Goal: Task Accomplishment & Management: Complete application form

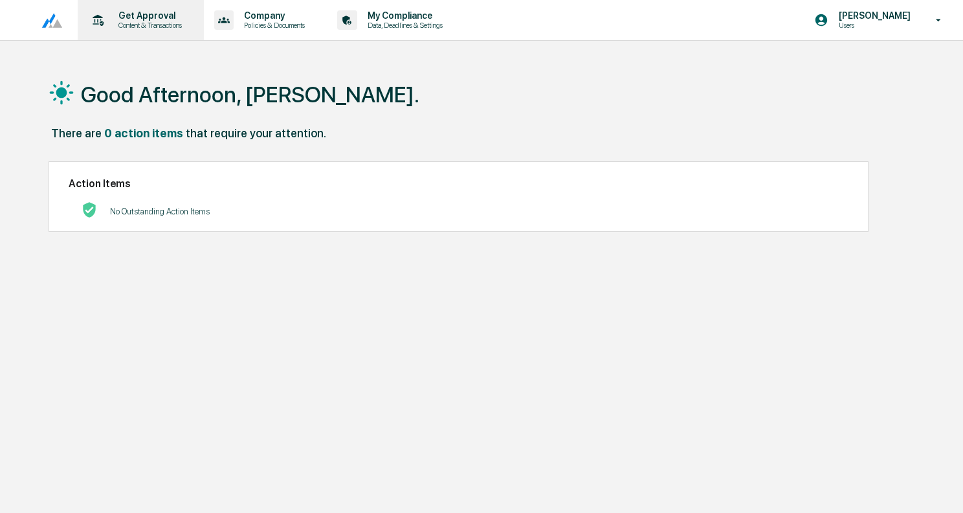
click at [122, 25] on p "Content & Transactions" at bounding box center [148, 25] width 80 height 9
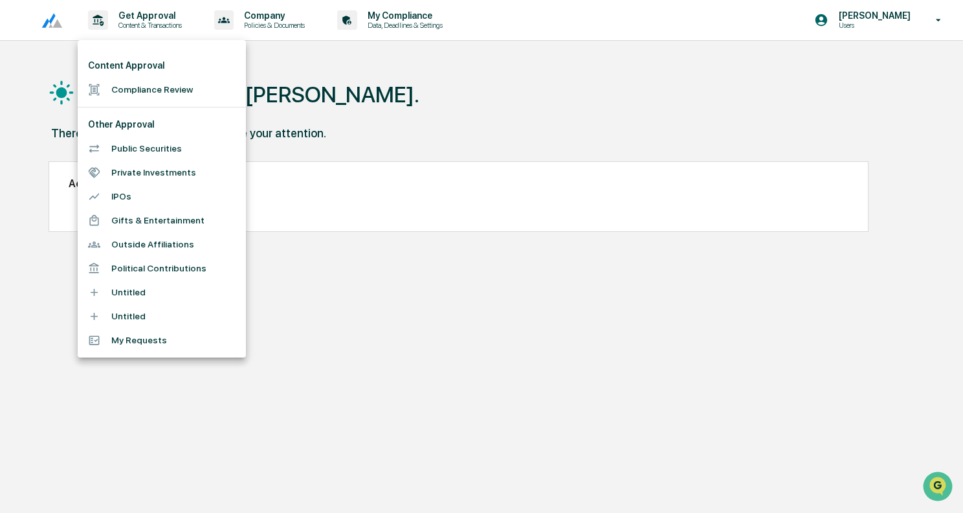
click at [128, 87] on li "Compliance Review" at bounding box center [162, 90] width 168 height 24
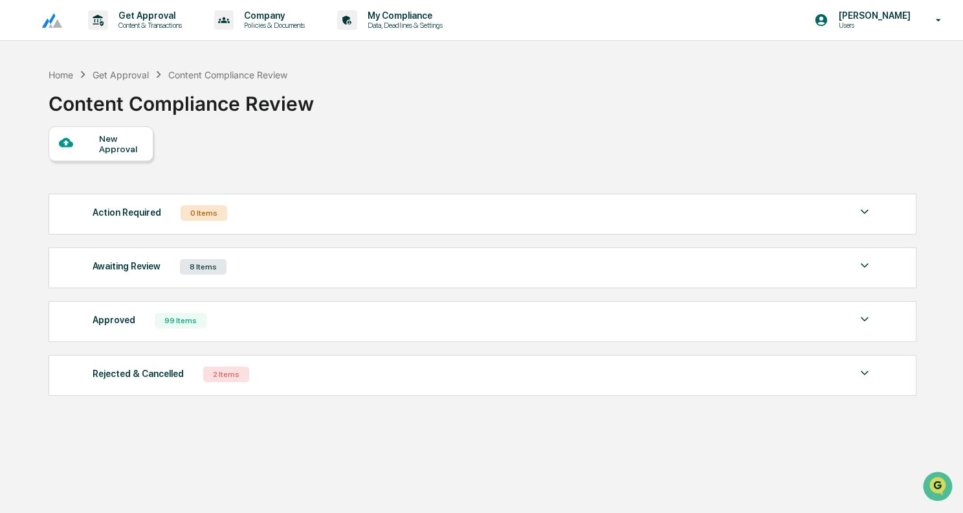
click at [95, 150] on div at bounding box center [79, 143] width 41 height 16
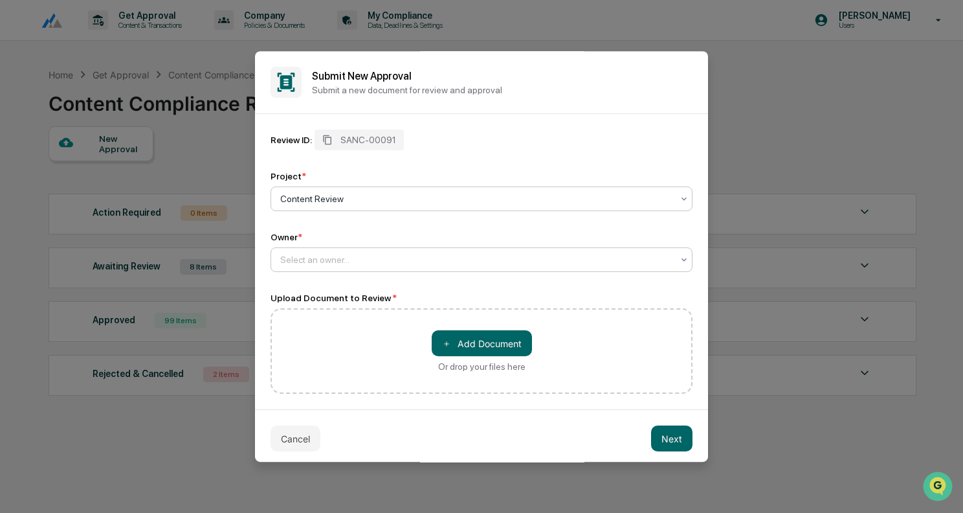
click at [335, 255] on div at bounding box center [476, 259] width 392 height 13
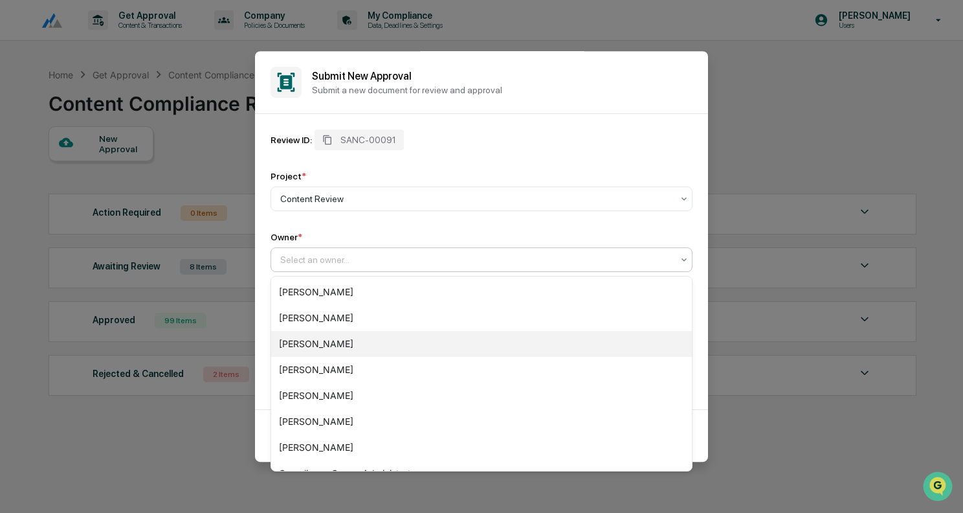
click at [314, 341] on div "[PERSON_NAME]" at bounding box center [481, 344] width 421 height 26
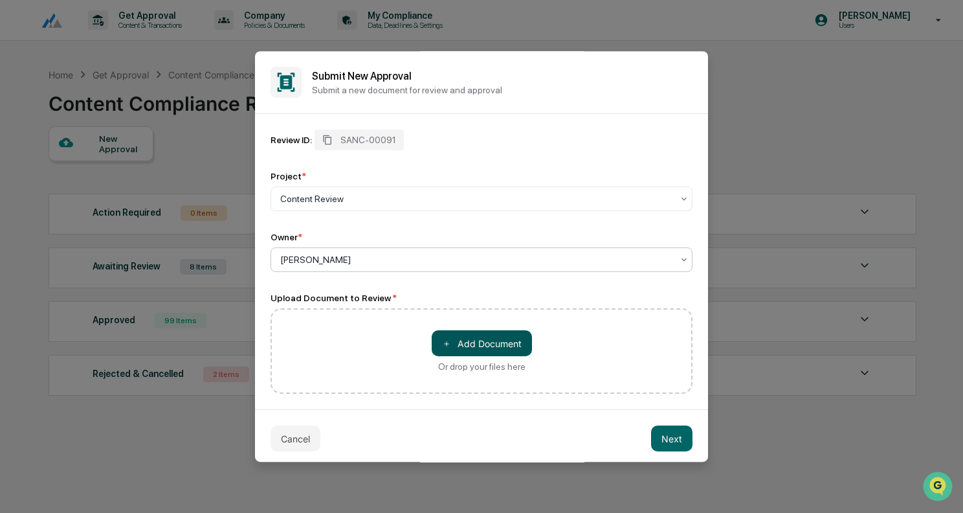
click at [477, 343] on button "＋ Add Document" at bounding box center [482, 343] width 100 height 26
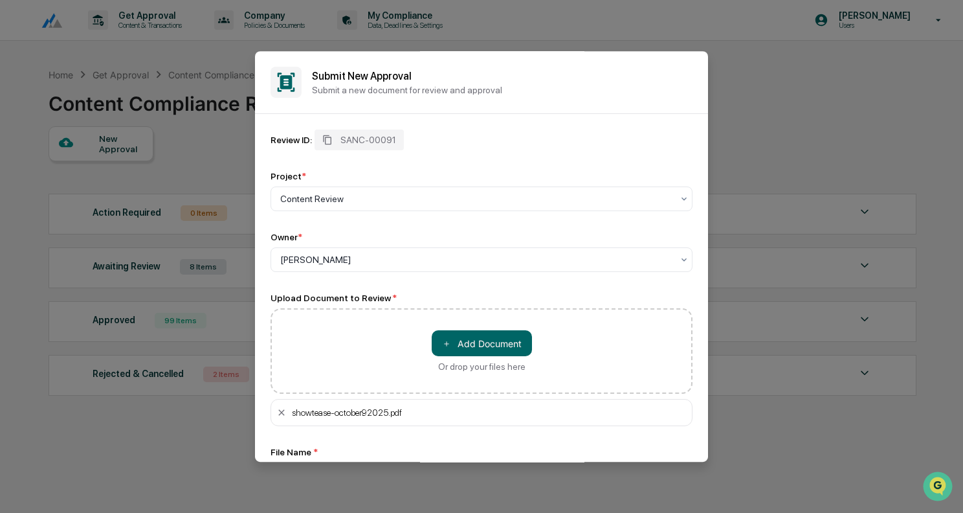
scroll to position [100, 0]
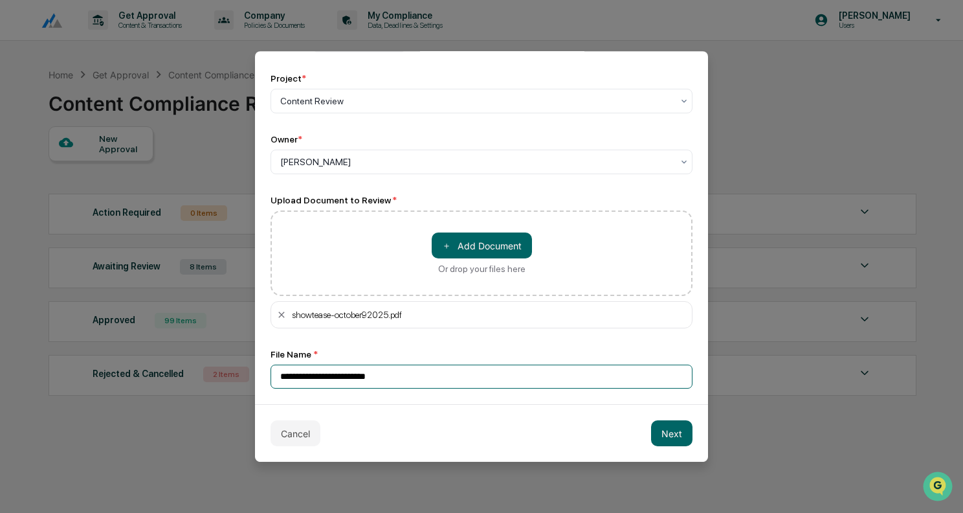
click at [348, 380] on input "**********" at bounding box center [481, 376] width 422 height 24
type input "**********"
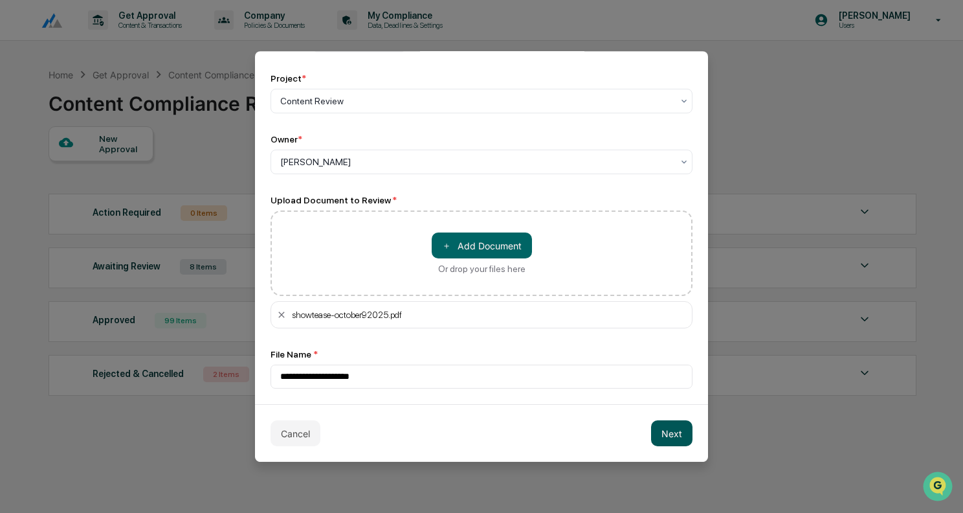
click at [672, 436] on button "Next" at bounding box center [671, 433] width 41 height 26
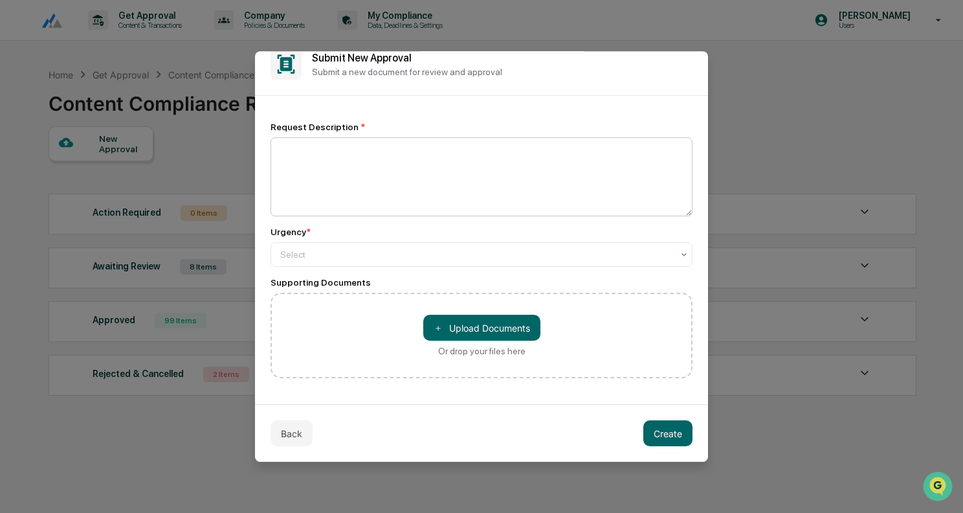
scroll to position [0, 0]
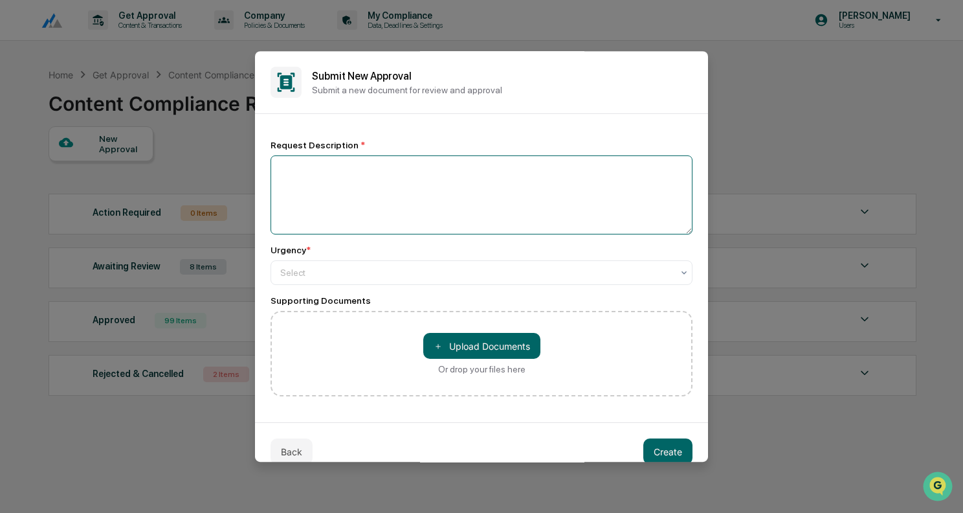
click at [423, 191] on textarea at bounding box center [481, 194] width 422 height 79
type textarea "**********"
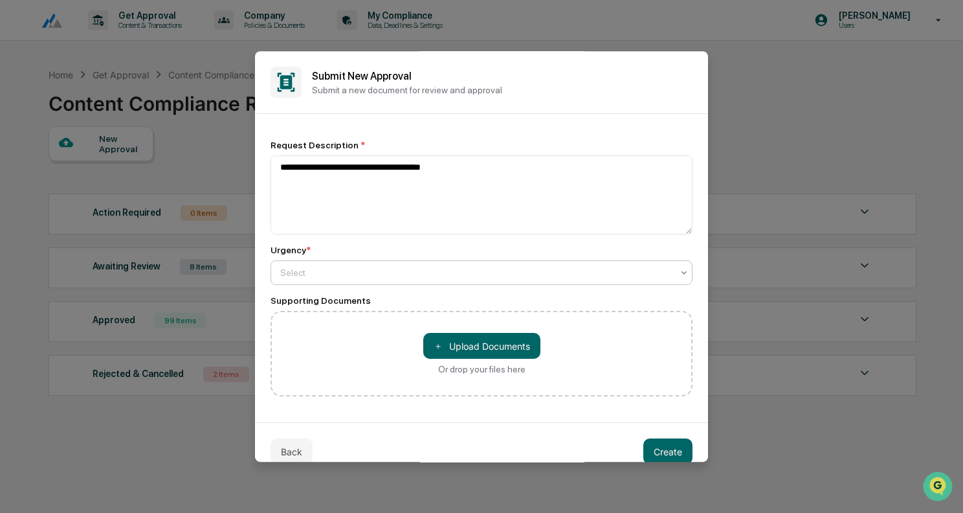
click at [401, 274] on div at bounding box center [476, 272] width 392 height 13
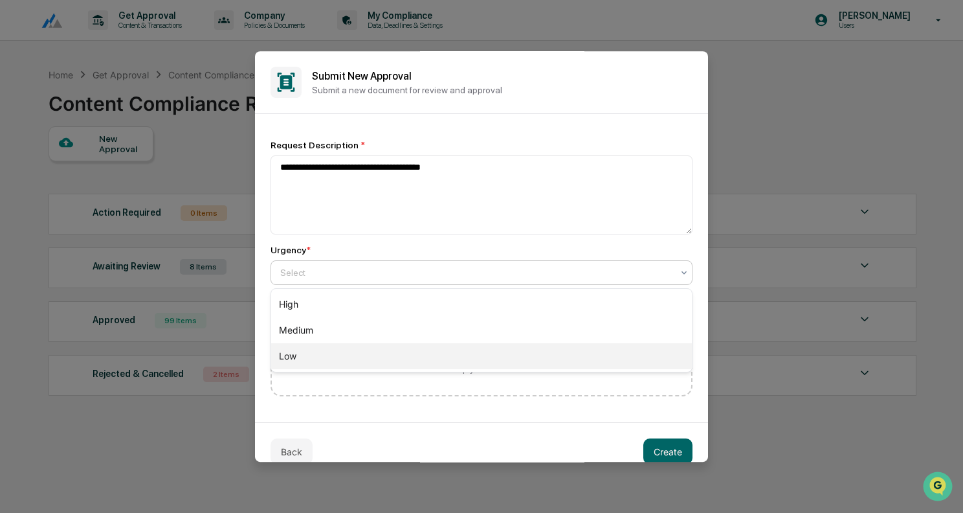
click at [350, 350] on div "Low" at bounding box center [481, 356] width 421 height 26
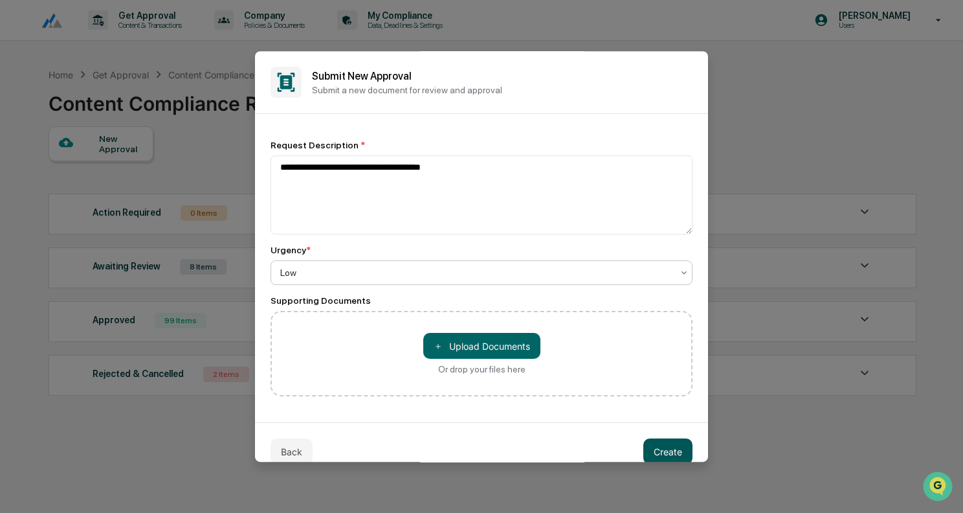
click at [668, 448] on button "Create" at bounding box center [667, 451] width 49 height 26
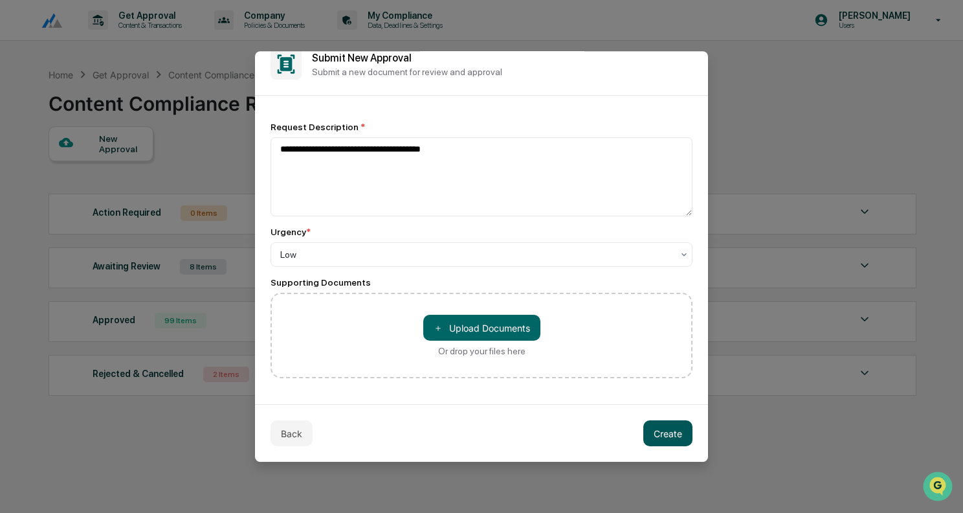
click at [676, 432] on button "Create" at bounding box center [667, 433] width 49 height 26
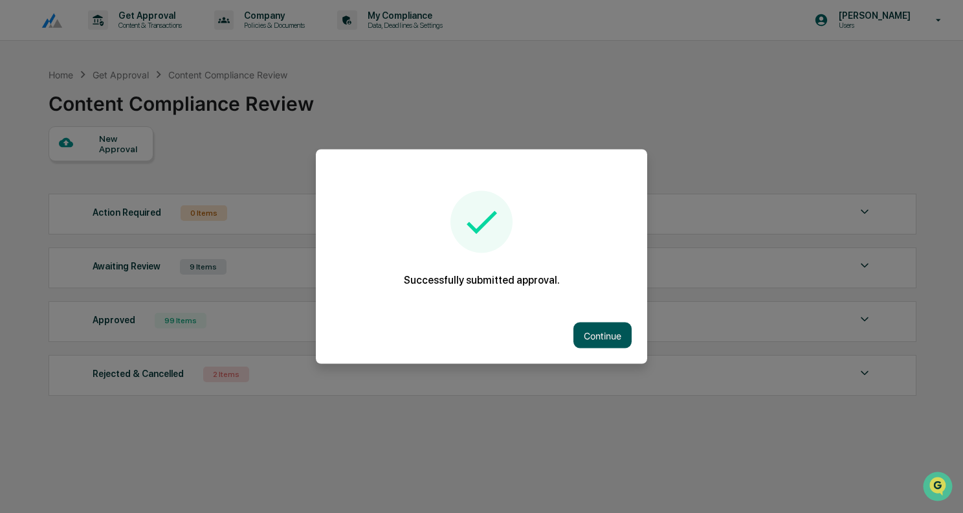
click at [601, 335] on button "Continue" at bounding box center [602, 335] width 58 height 26
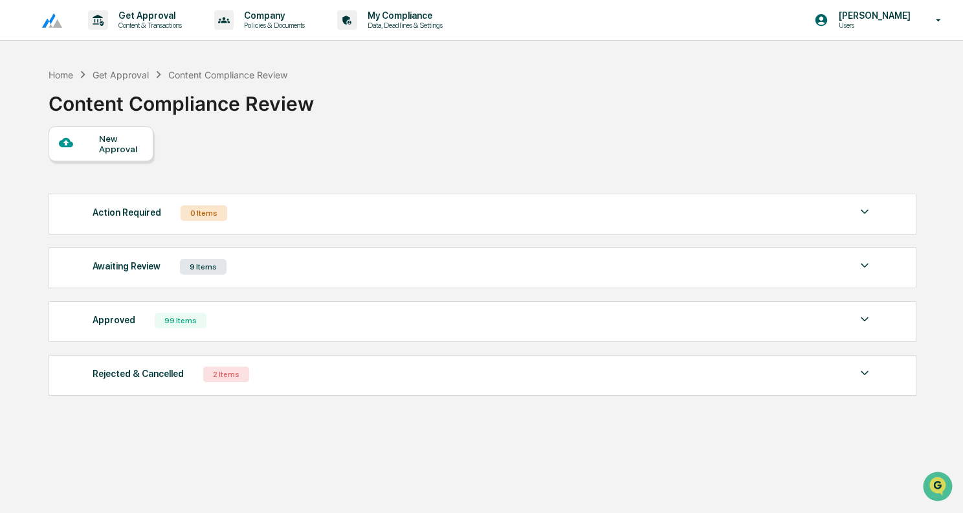
click at [96, 135] on div "New Approval" at bounding box center [101, 143] width 105 height 35
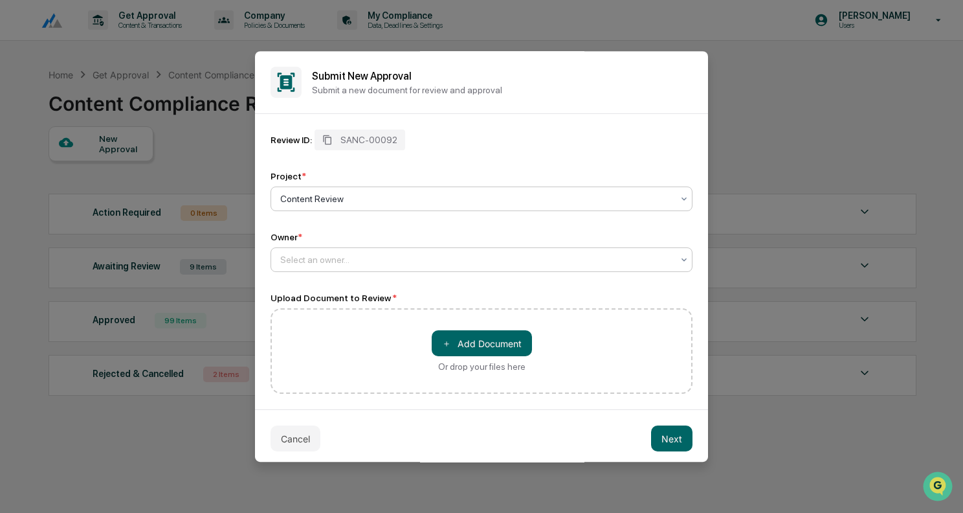
click at [365, 258] on div at bounding box center [476, 259] width 392 height 13
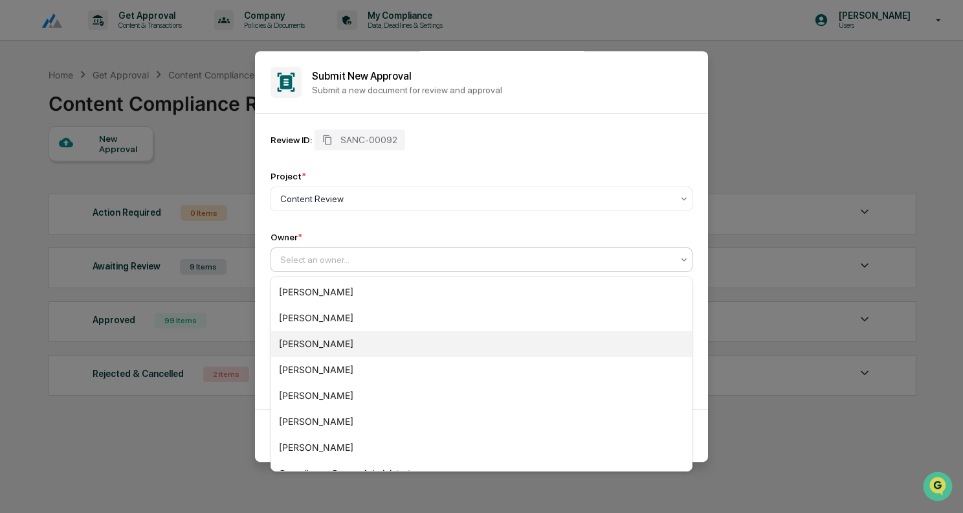
click at [345, 344] on div "[PERSON_NAME]" at bounding box center [481, 344] width 421 height 26
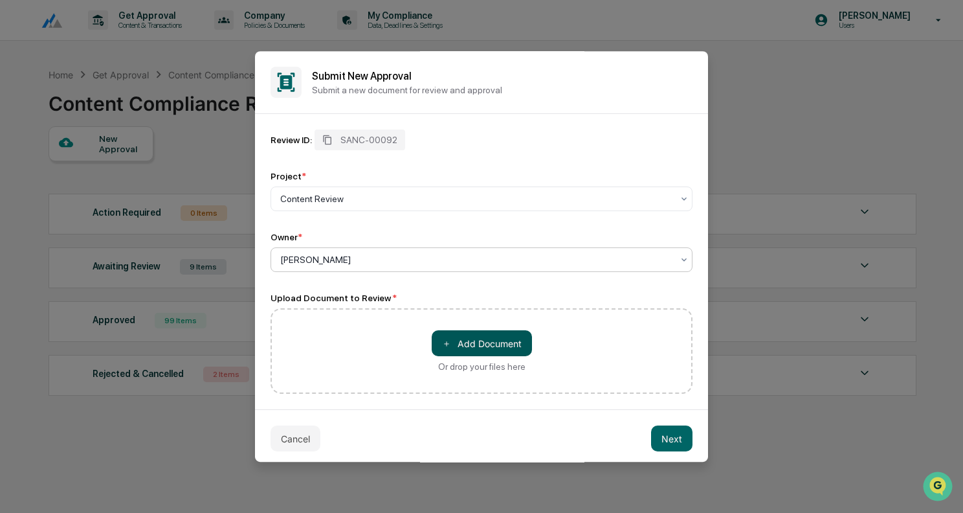
click at [518, 346] on button "＋ Add Document" at bounding box center [482, 343] width 100 height 26
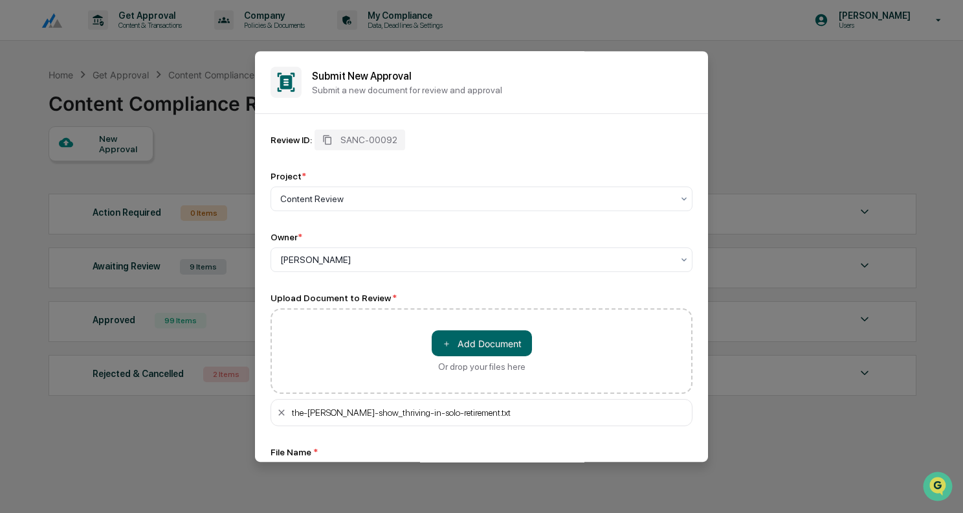
click at [528, 414] on div "the-[PERSON_NAME]-show_thriving-in-solo-retirement.txt" at bounding box center [489, 412] width 395 height 10
click at [593, 408] on div "the-[PERSON_NAME]-show_thriving-in-solo-retirement.txt" at bounding box center [481, 412] width 422 height 27
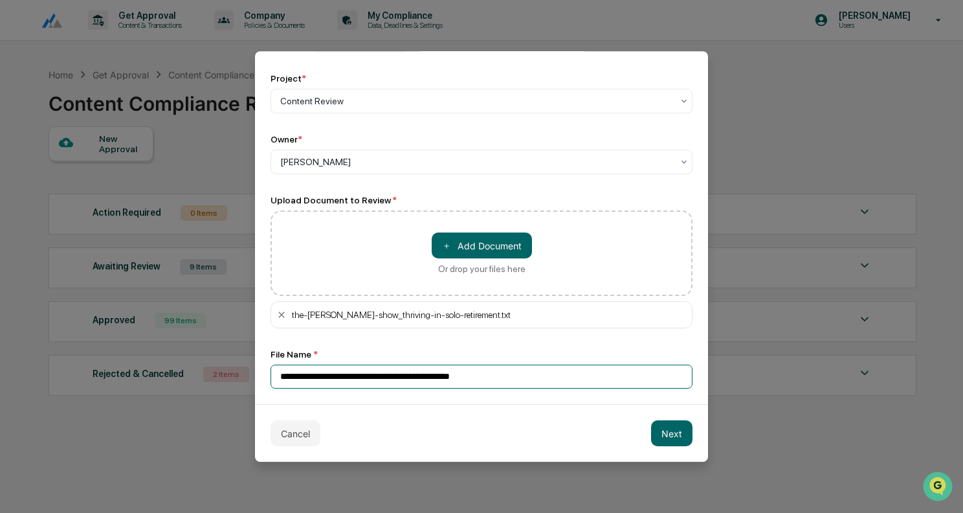
click at [431, 369] on input "**********" at bounding box center [481, 376] width 422 height 24
click at [310, 377] on input "**********" at bounding box center [481, 376] width 422 height 24
type input "**********"
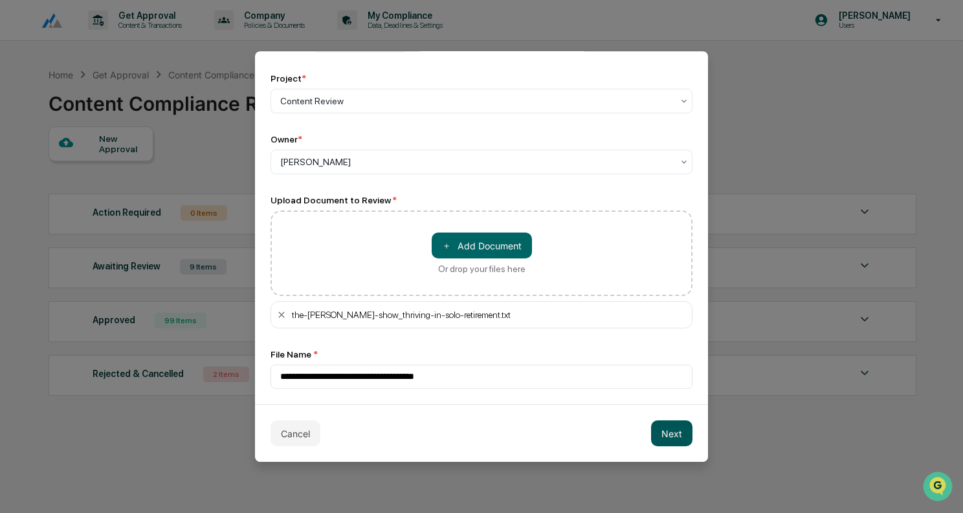
click at [666, 432] on button "Next" at bounding box center [671, 433] width 41 height 26
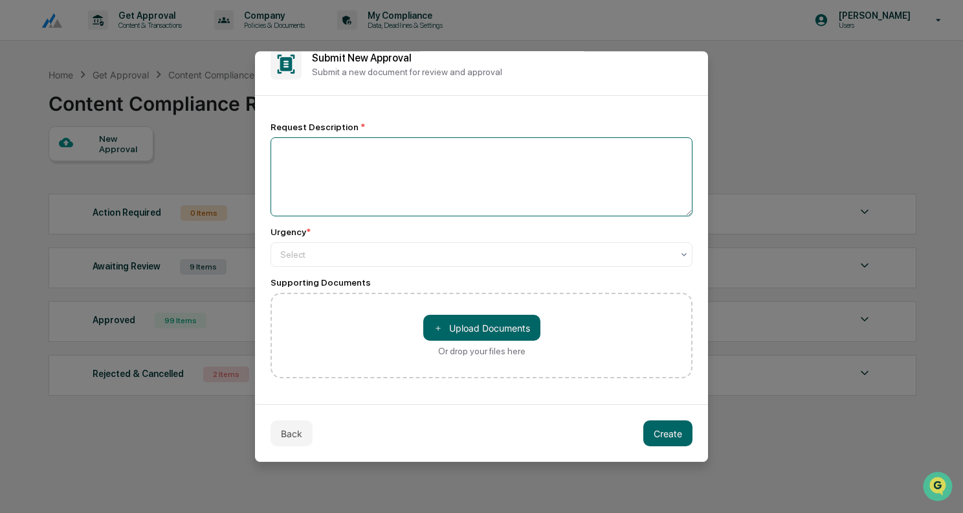
click at [344, 145] on textarea at bounding box center [481, 176] width 422 height 79
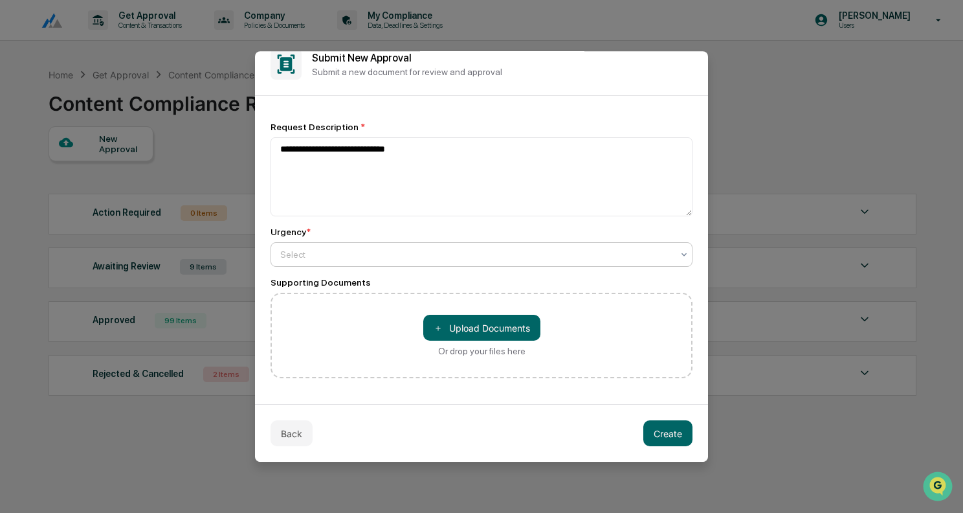
click at [322, 252] on div at bounding box center [476, 254] width 392 height 13
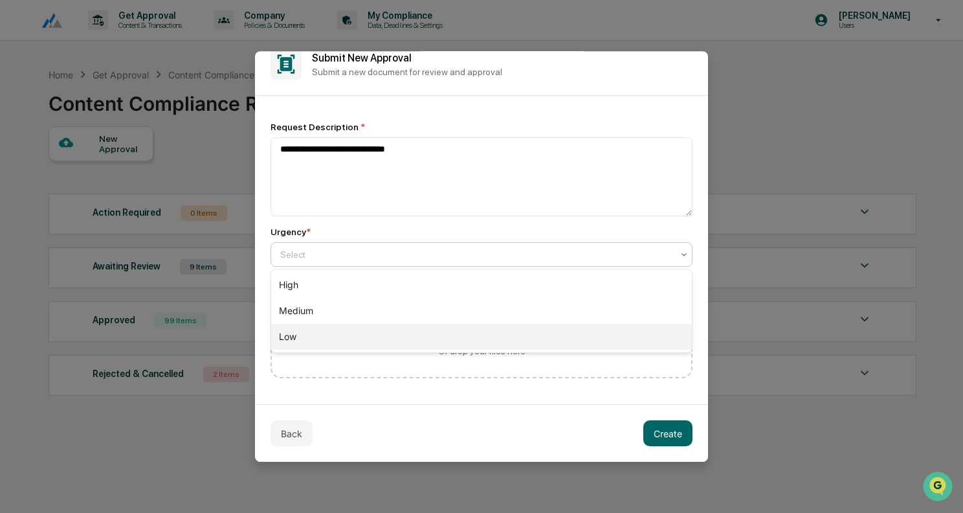
click at [314, 338] on div "Low" at bounding box center [481, 337] width 421 height 26
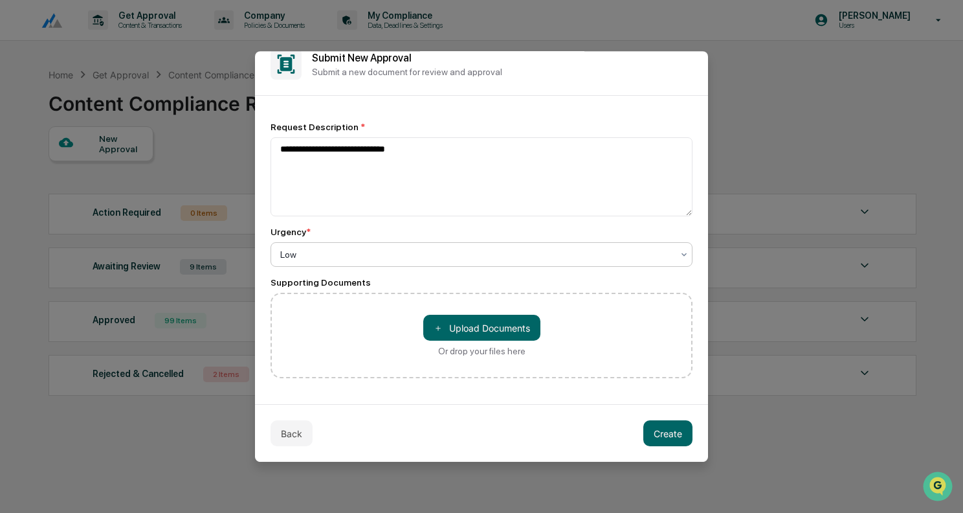
scroll to position [0, 0]
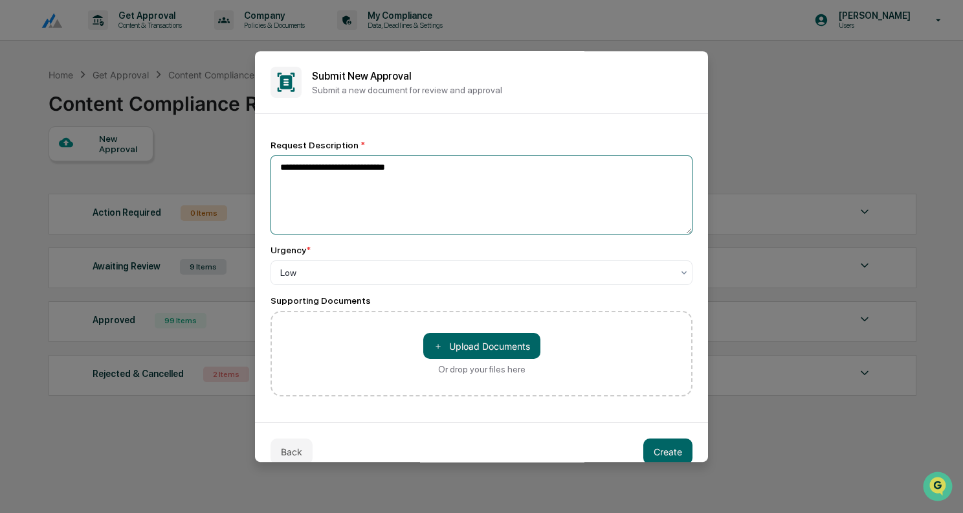
click at [441, 215] on textarea "**********" at bounding box center [481, 194] width 422 height 79
type textarea "**********"
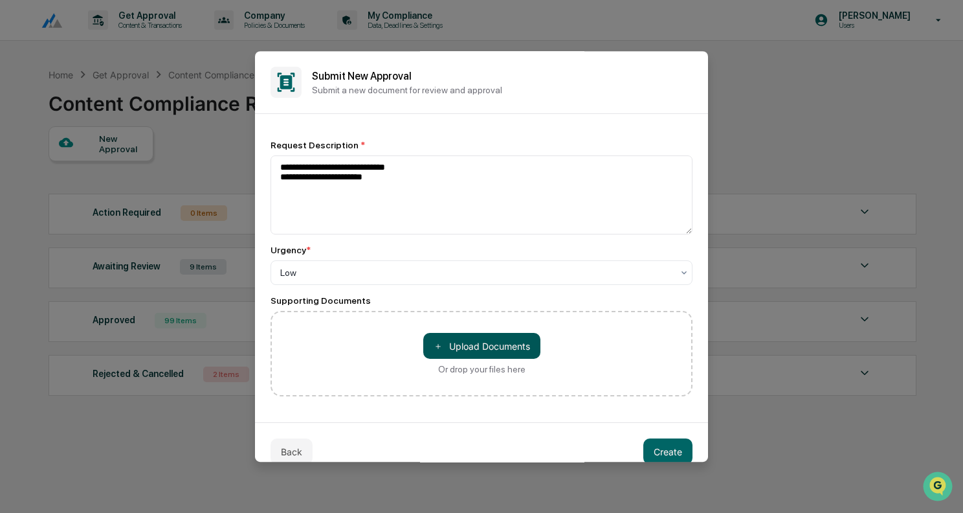
click at [452, 349] on button "＋ Upload Documents" at bounding box center [481, 346] width 117 height 26
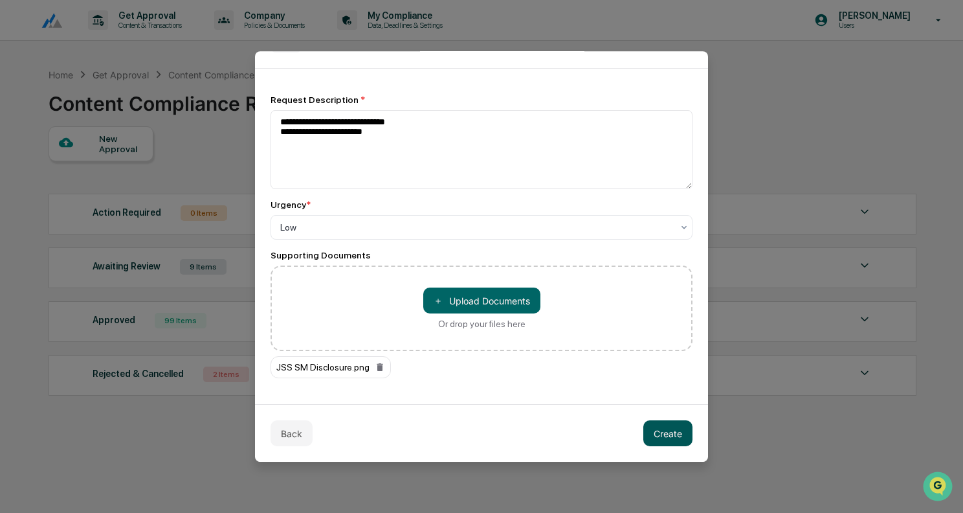
click at [672, 424] on button "Create" at bounding box center [667, 433] width 49 height 26
click at [666, 434] on button "Create" at bounding box center [667, 433] width 49 height 26
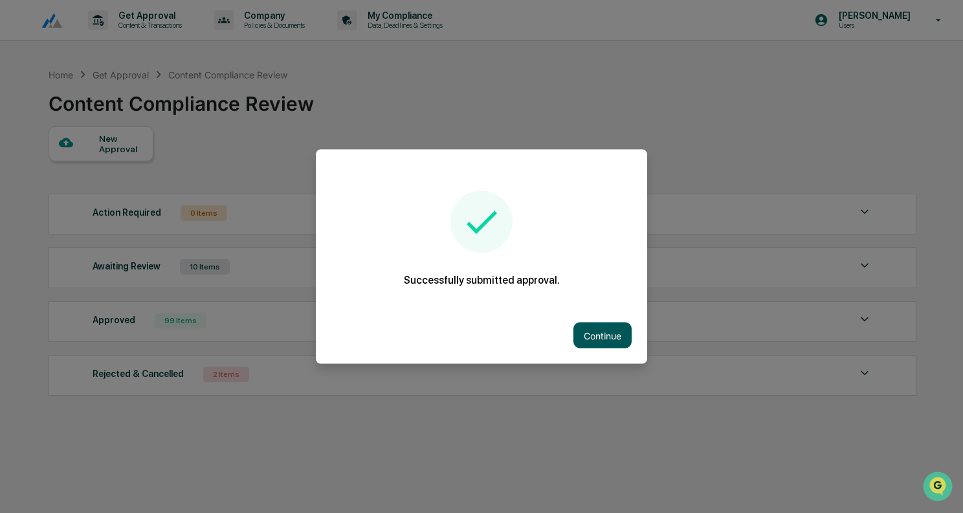
click at [599, 340] on button "Continue" at bounding box center [602, 335] width 58 height 26
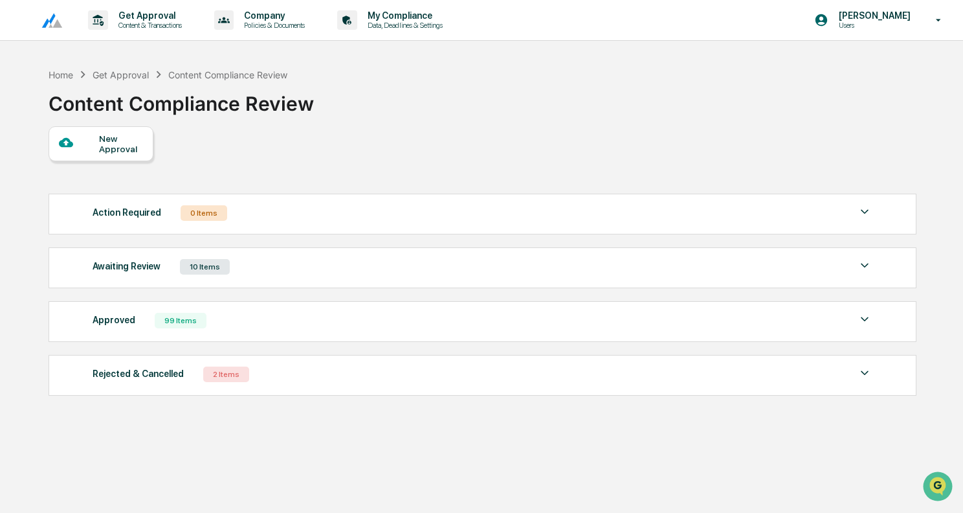
click at [328, 264] on div "Awaiting Review 10 Items" at bounding box center [483, 267] width 780 height 18
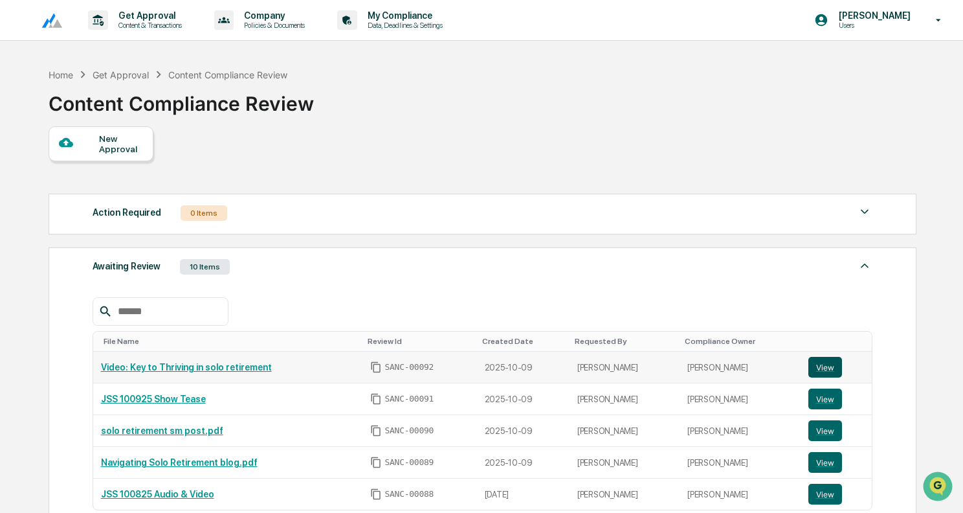
click at [826, 364] on button "View" at bounding box center [825, 367] width 34 height 21
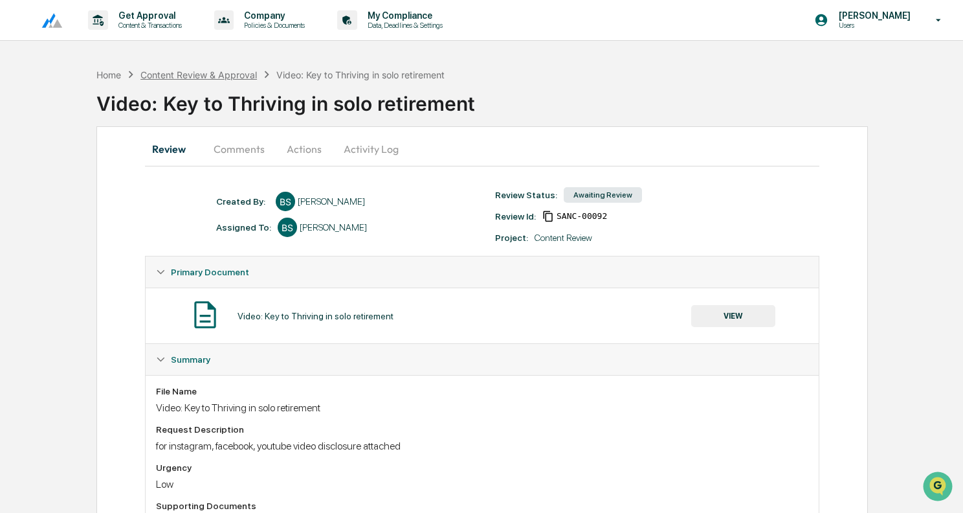
click at [210, 75] on div "Content Review & Approval" at bounding box center [198, 74] width 116 height 11
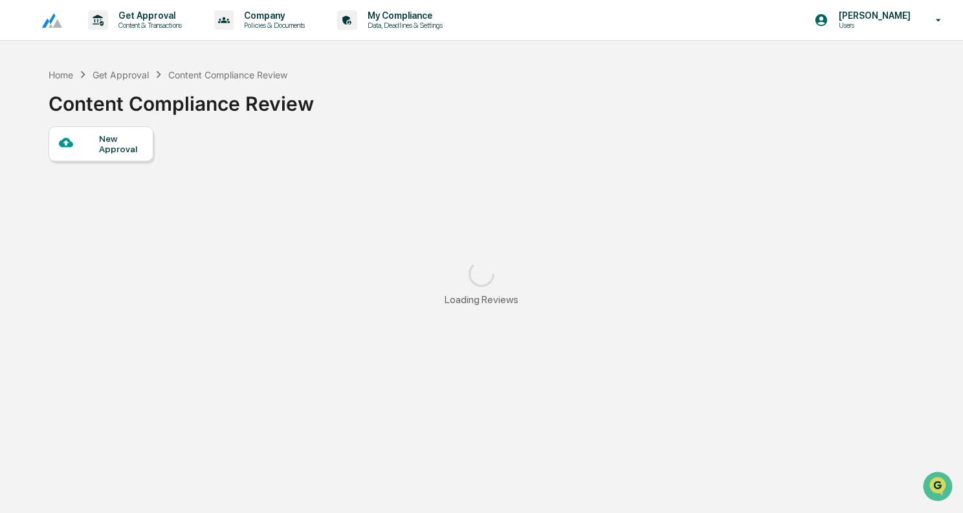
click at [118, 133] on div "New Approval" at bounding box center [120, 143] width 43 height 21
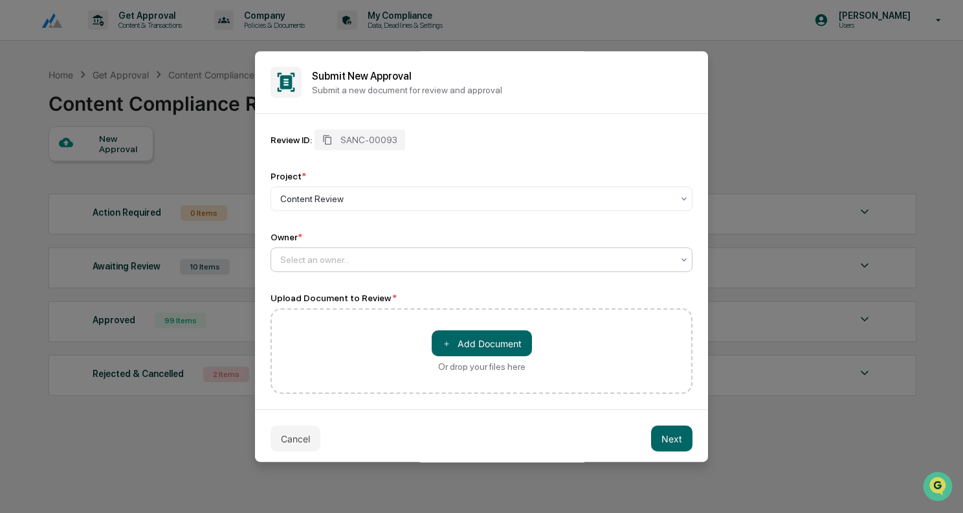
click at [336, 257] on div at bounding box center [476, 259] width 392 height 13
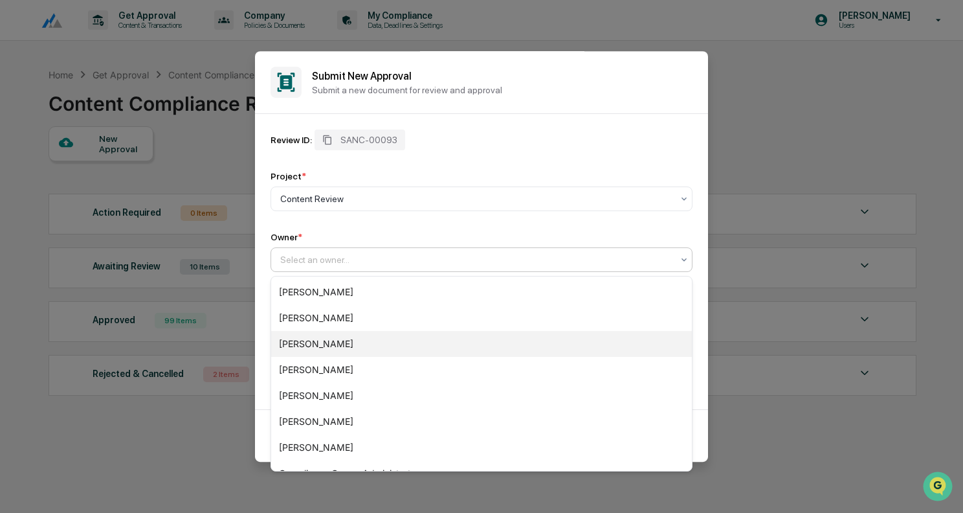
click at [333, 344] on div "[PERSON_NAME]" at bounding box center [481, 344] width 421 height 26
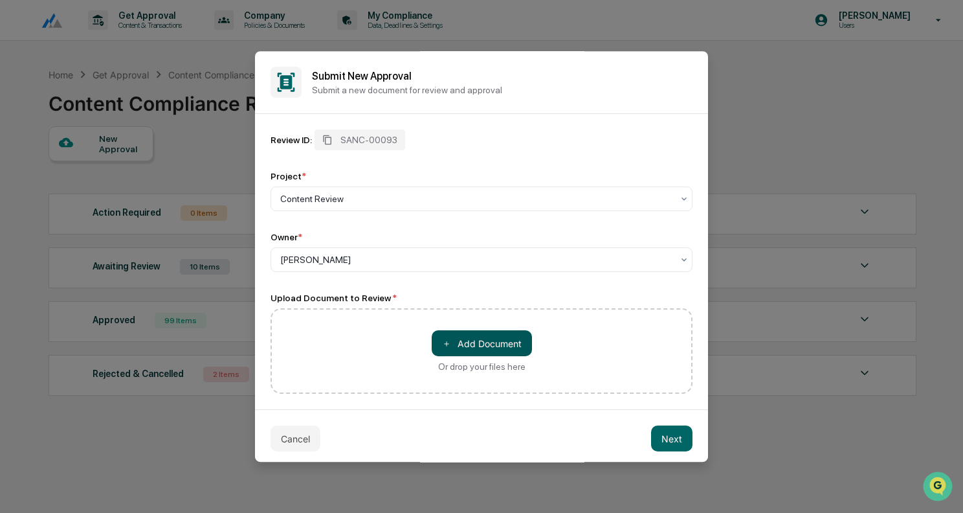
click at [501, 344] on button "＋ Add Document" at bounding box center [482, 343] width 100 height 26
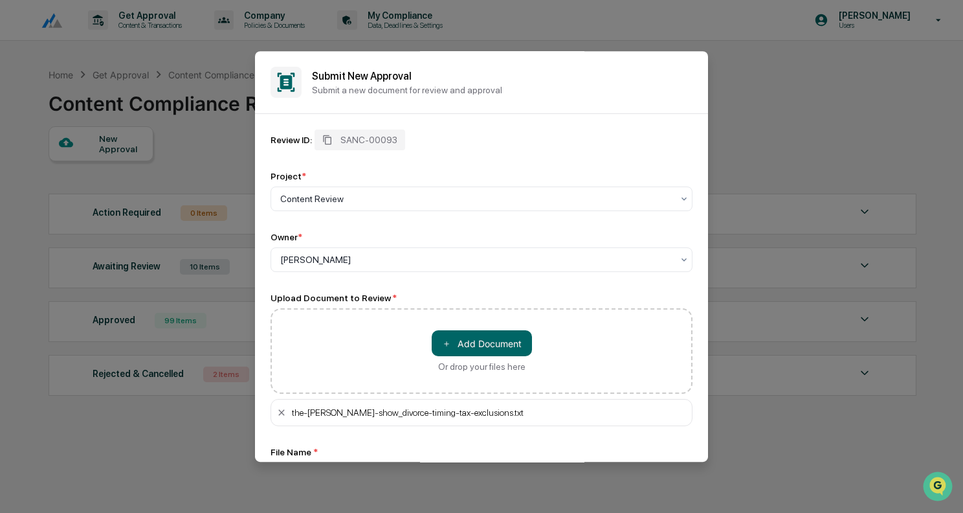
scroll to position [100, 0]
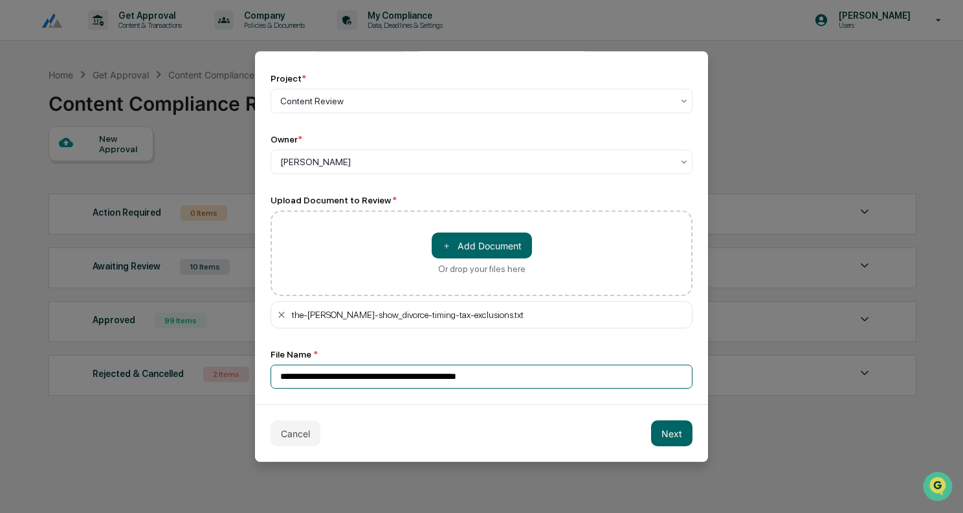
click at [401, 375] on input "**********" at bounding box center [481, 376] width 422 height 24
type input "**********"
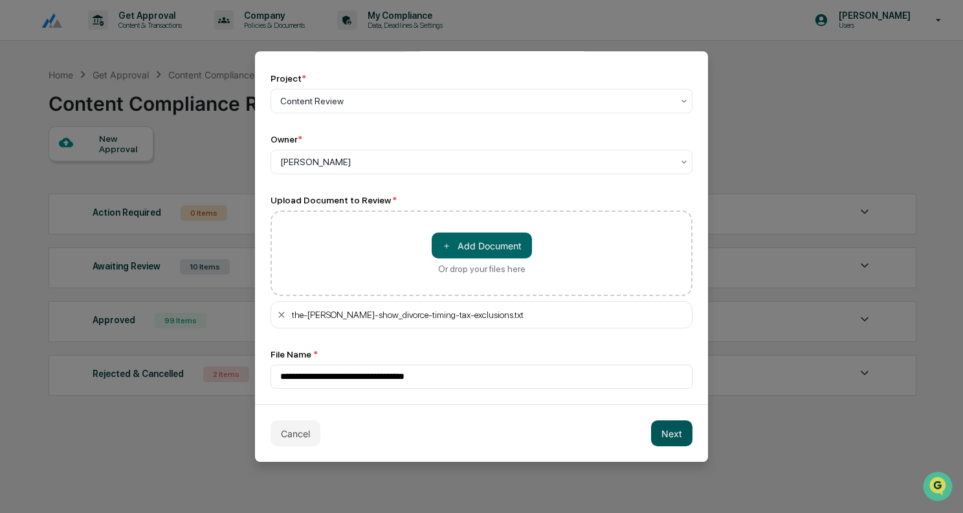
click at [667, 428] on button "Next" at bounding box center [671, 433] width 41 height 26
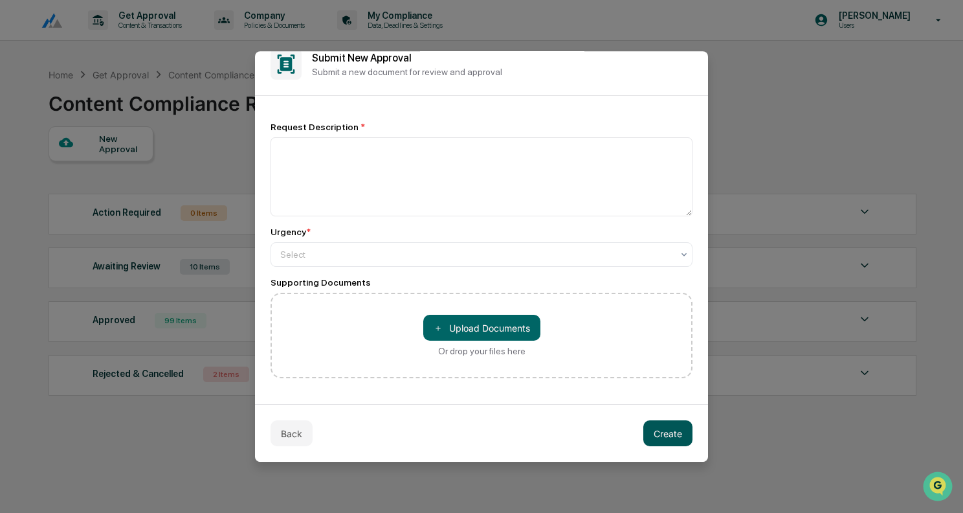
scroll to position [19, 0]
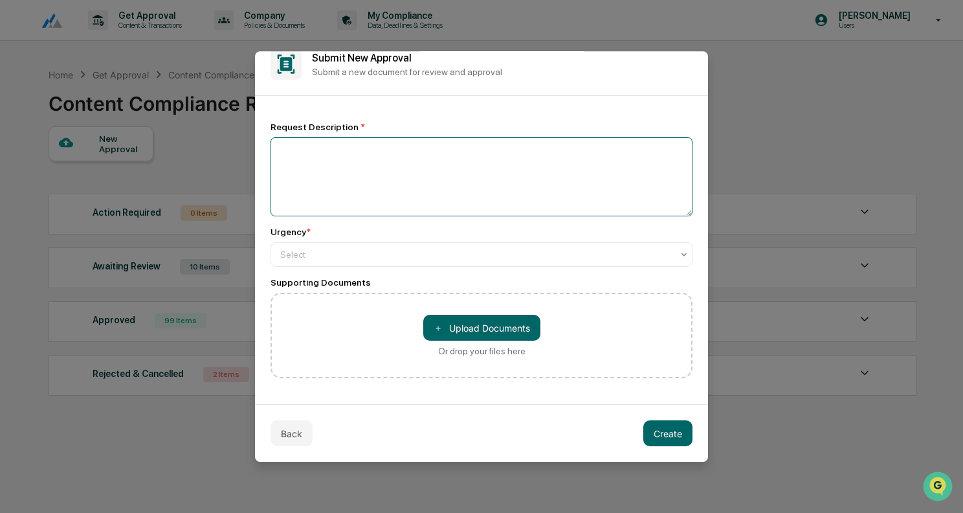
click at [416, 200] on textarea at bounding box center [481, 176] width 422 height 79
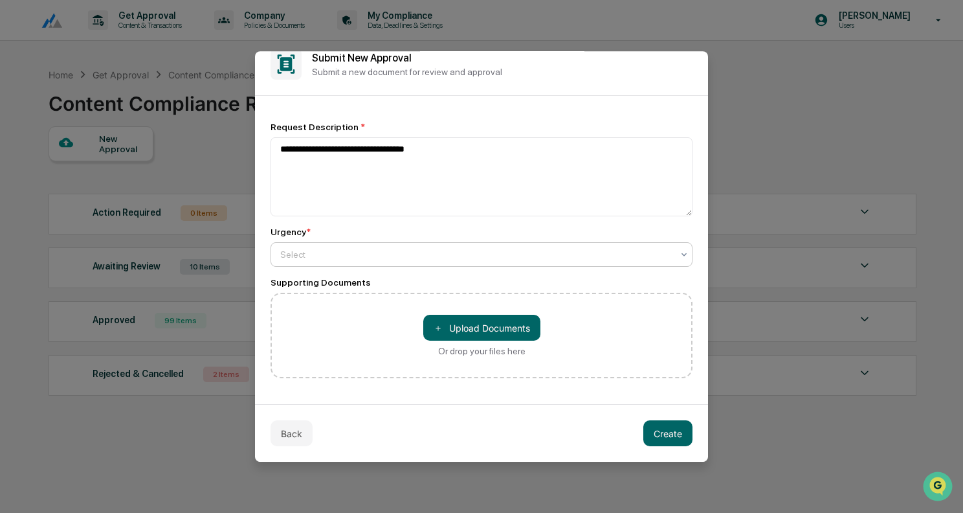
click at [393, 263] on div "Select" at bounding box center [481, 254] width 422 height 25
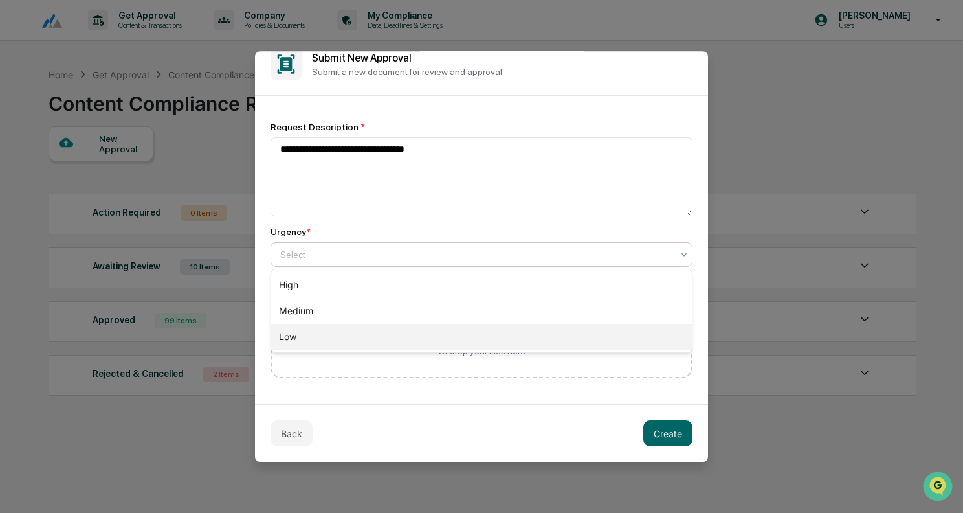
click at [369, 328] on div "Low" at bounding box center [481, 337] width 421 height 26
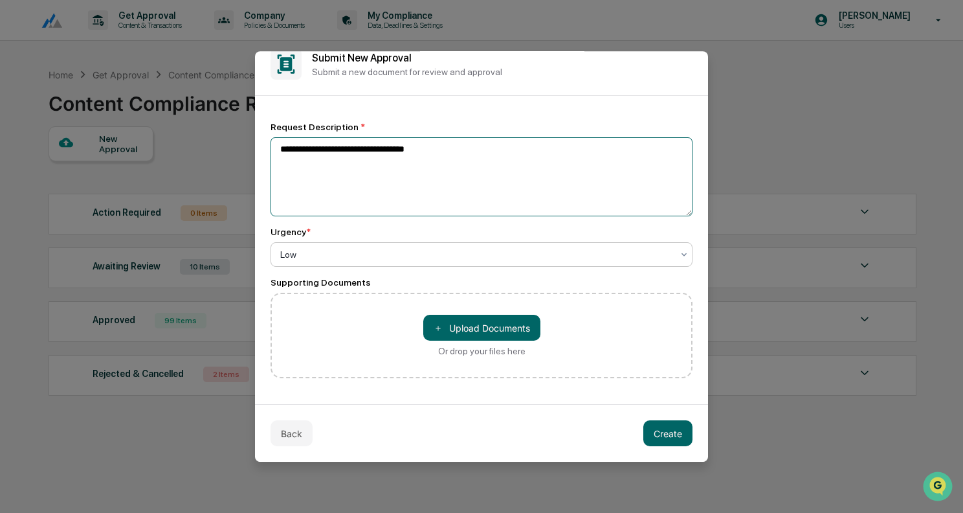
click at [425, 164] on textarea "**********" at bounding box center [481, 176] width 422 height 79
type textarea "**********"
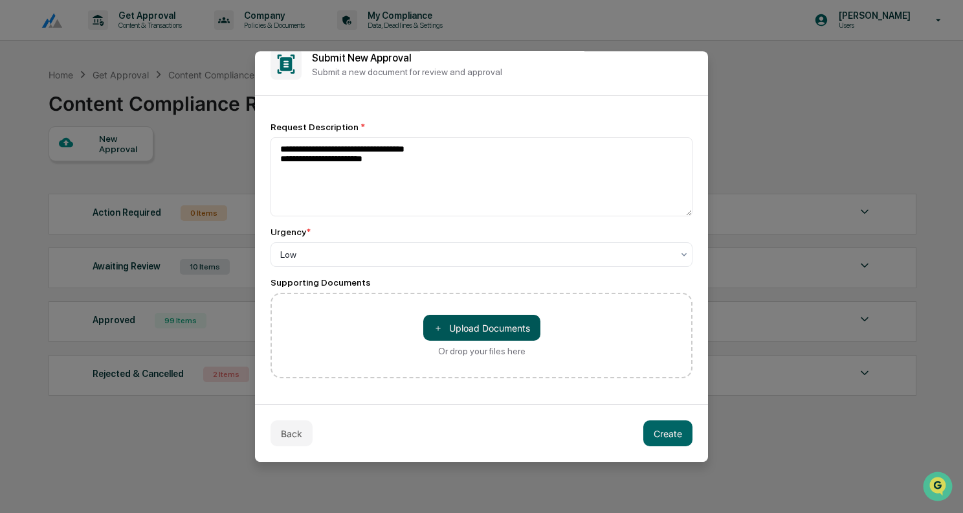
click at [508, 324] on button "＋ Upload Documents" at bounding box center [481, 327] width 117 height 26
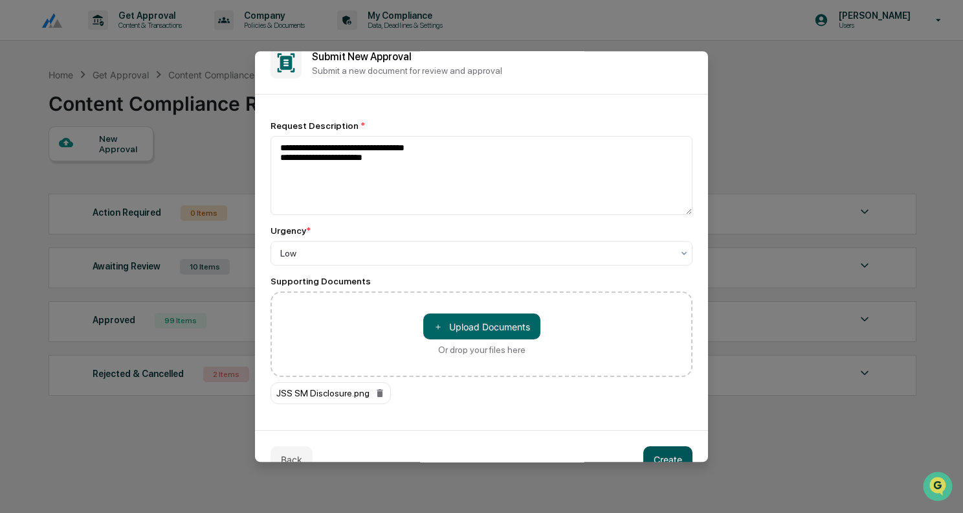
click at [670, 452] on button "Create" at bounding box center [667, 459] width 49 height 26
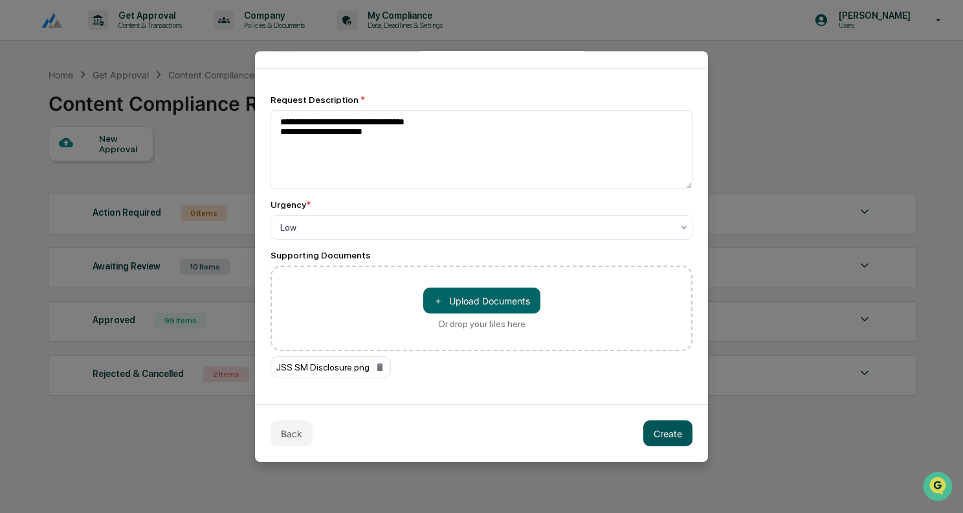
click at [667, 421] on button "Create" at bounding box center [667, 433] width 49 height 26
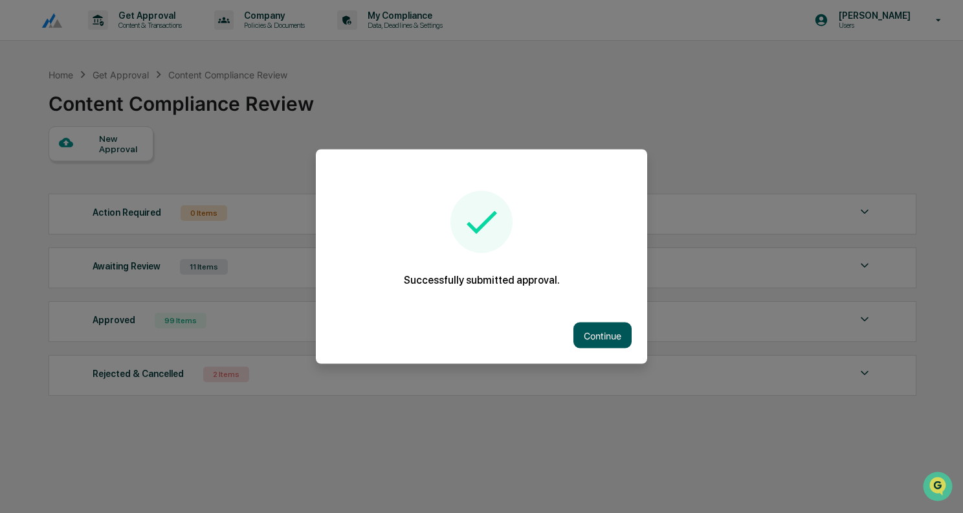
click at [588, 334] on button "Continue" at bounding box center [602, 335] width 58 height 26
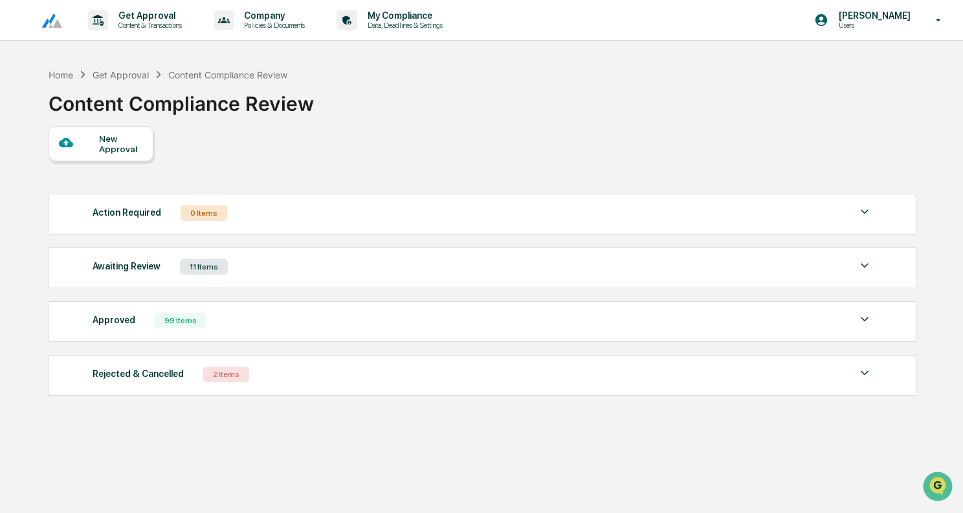
click at [277, 261] on div "Awaiting Review 11 Items" at bounding box center [483, 267] width 780 height 18
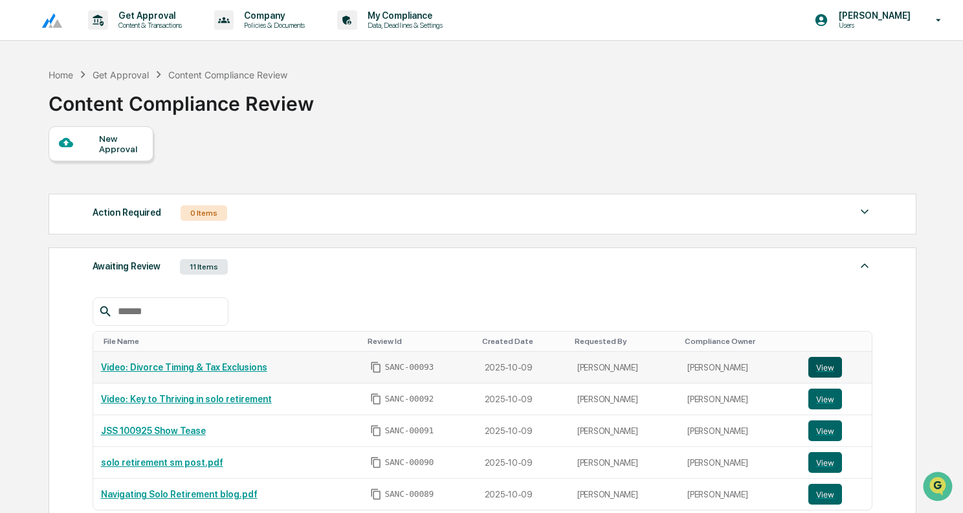
click at [822, 367] on button "View" at bounding box center [825, 367] width 34 height 21
